Goal: Information Seeking & Learning: Learn about a topic

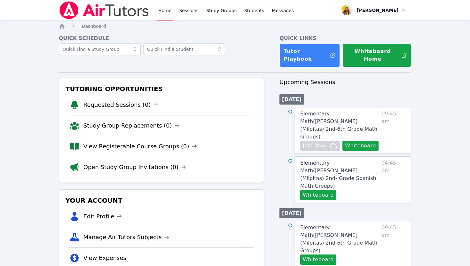
click at [169, 14] on link "Home" at bounding box center [165, 10] width 16 height 20
click at [118, 14] on img at bounding box center [104, 10] width 91 height 18
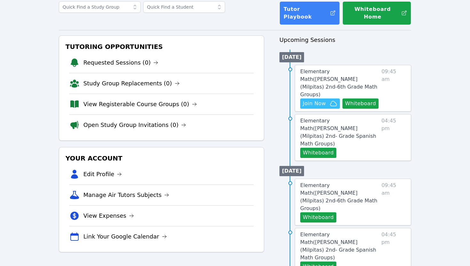
scroll to position [46, 0]
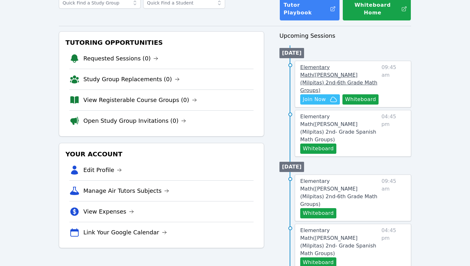
click at [328, 66] on link "Elementary Math ( Mattos (Milpitas) 2nd-6th Grade Math Groups )" at bounding box center [339, 79] width 79 height 31
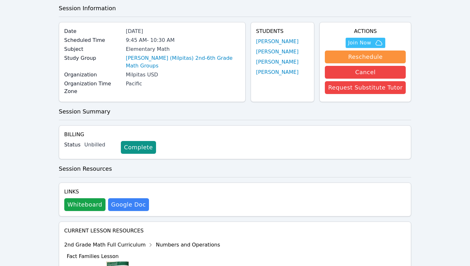
scroll to position [61, 0]
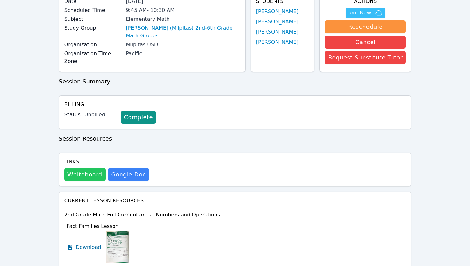
click at [76, 169] on button "Whiteboard" at bounding box center [84, 174] width 41 height 13
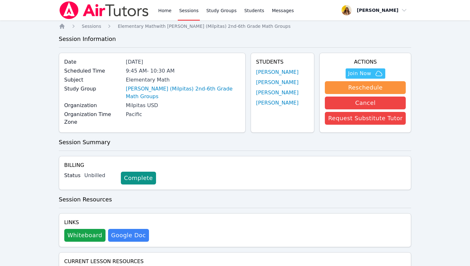
click at [189, 11] on link "Sessions" at bounding box center [189, 10] width 22 height 20
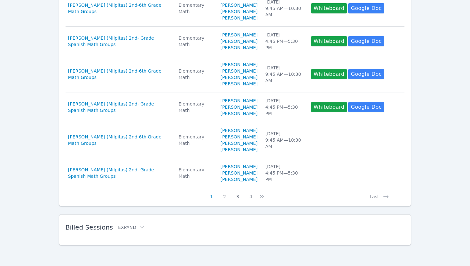
scroll to position [353, 0]
click at [126, 230] on button "Expand" at bounding box center [131, 227] width 27 height 6
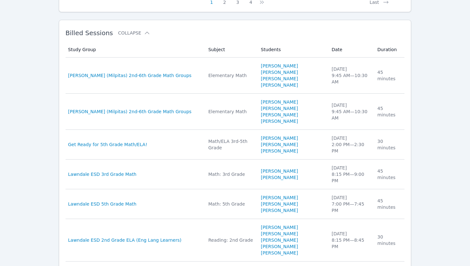
scroll to position [489, 0]
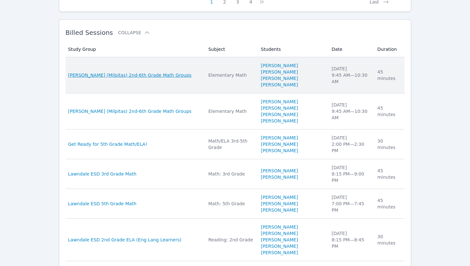
click at [137, 78] on span "Mattos (Milpitas) 2nd-6th Grade Math Groups" at bounding box center [129, 75] width 123 height 6
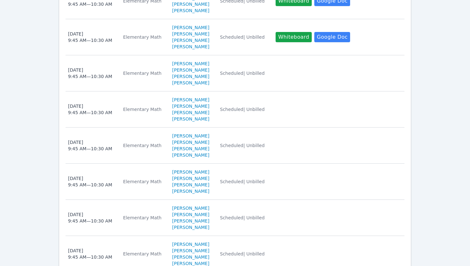
scroll to position [504, 0]
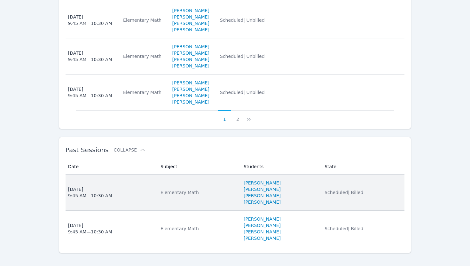
click at [161, 189] on div "Elementary Math" at bounding box center [198, 192] width 75 height 6
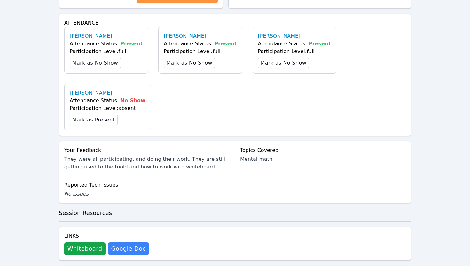
scroll to position [184, 0]
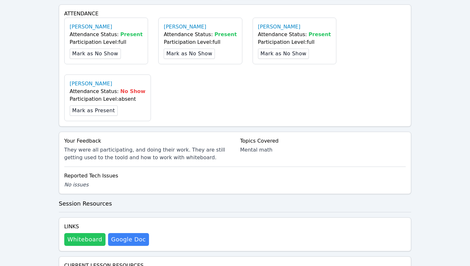
click at [75, 233] on button "Whiteboard" at bounding box center [84, 239] width 41 height 13
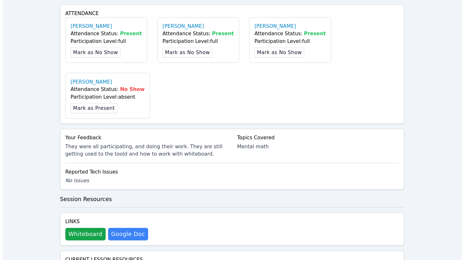
scroll to position [0, 0]
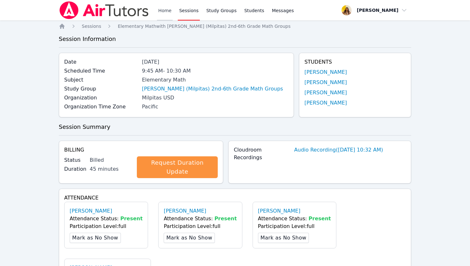
click at [157, 8] on link "Home" at bounding box center [165, 10] width 16 height 20
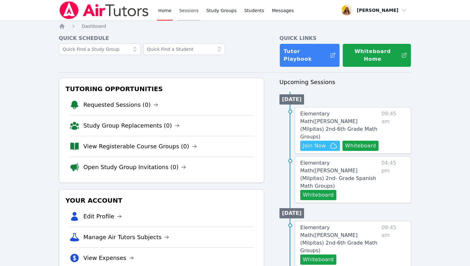
click at [191, 8] on link "Sessions" at bounding box center [189, 10] width 22 height 20
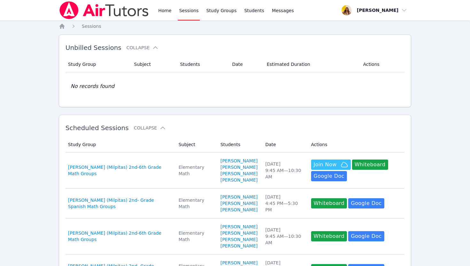
click at [191, 8] on link "Sessions" at bounding box center [189, 10] width 22 height 20
click at [158, 8] on link "Home" at bounding box center [165, 10] width 16 height 20
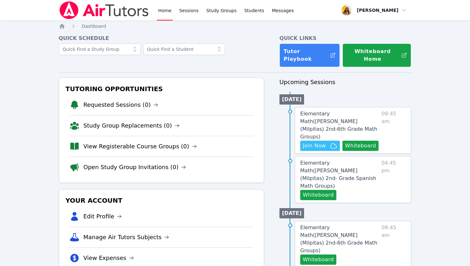
click at [158, 8] on link "Home" at bounding box center [165, 10] width 16 height 20
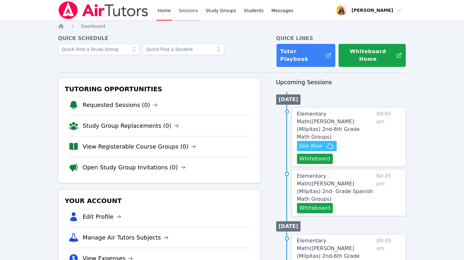
click at [191, 12] on link "Sessions" at bounding box center [188, 10] width 22 height 20
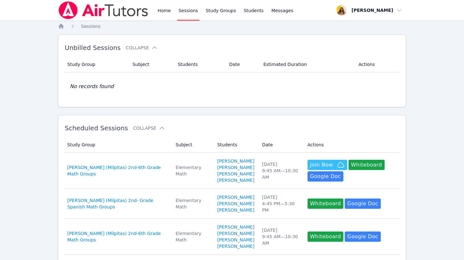
click at [191, 12] on link "Sessions" at bounding box center [188, 10] width 22 height 20
click at [163, 11] on link "Home" at bounding box center [164, 10] width 16 height 20
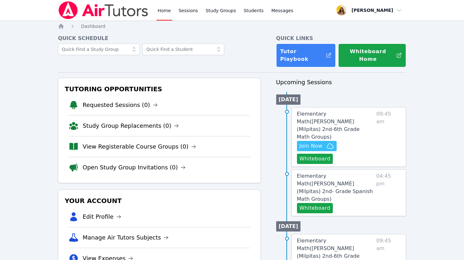
click at [163, 11] on link "Home" at bounding box center [164, 10] width 16 height 20
click at [114, 142] on link "View Registerable Course Groups (0)" at bounding box center [140, 146] width 114 height 9
